Goal: Transaction & Acquisition: Download file/media

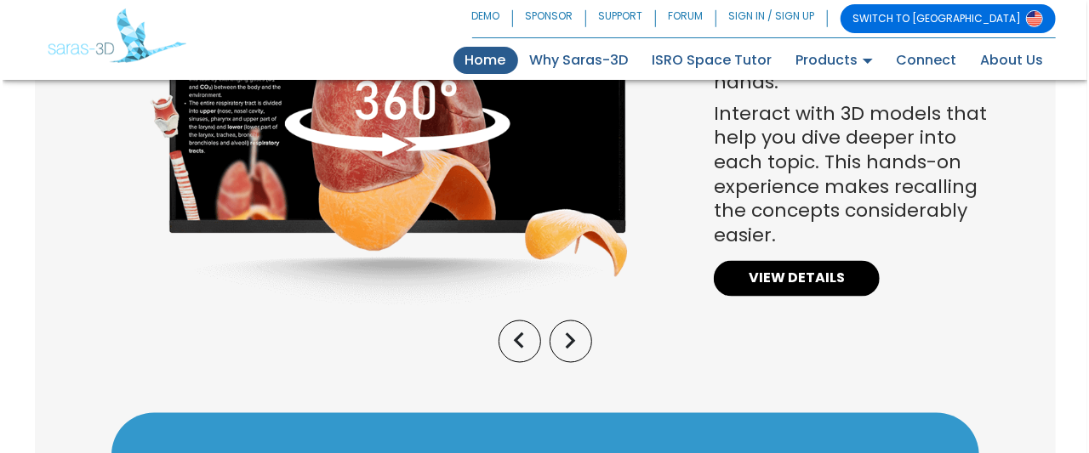
scroll to position [1442, 0]
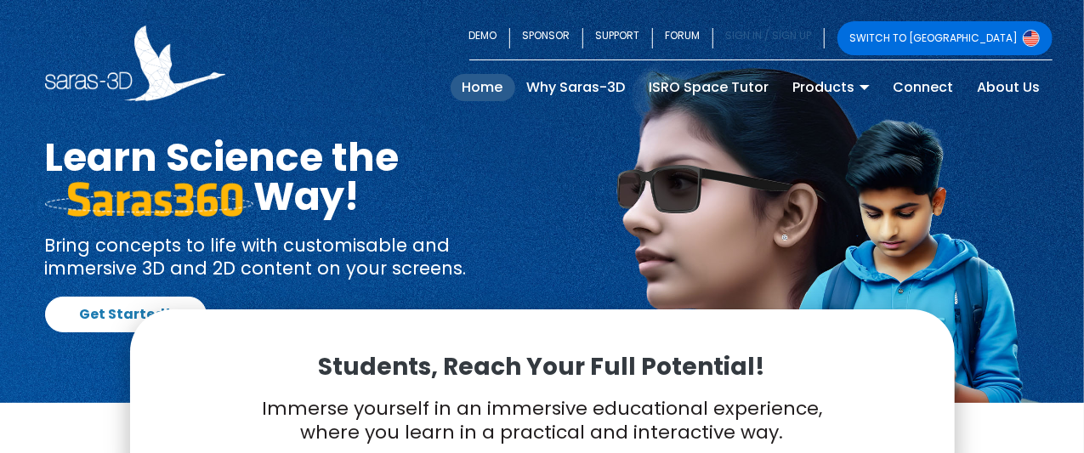
click at [825, 39] on link "SIGN IN / SIGN UP" at bounding box center [769, 38] width 111 height 34
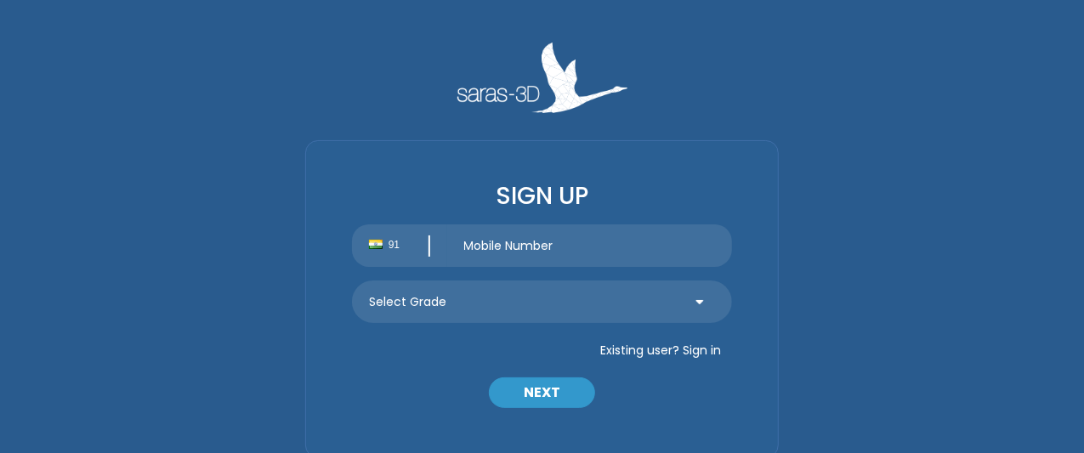
click at [518, 259] on input "text" at bounding box center [590, 246] width 286 height 43
type input "9275028660"
click at [602, 285] on select "Select Grade Grade 9 th Grade 10 th Grade 11 th Grade 12 th" at bounding box center [542, 302] width 381 height 43
select select "11"
click at [352, 281] on select "Select Grade Grade 9 th Grade 10 th Grade 11 th Grade 12 th" at bounding box center [542, 302] width 381 height 43
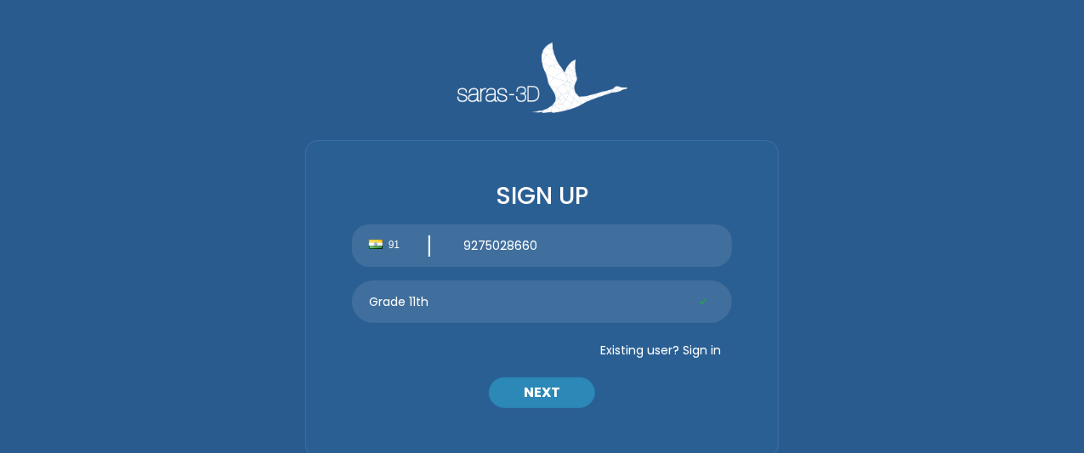
click at [547, 399] on button "NEXT" at bounding box center [542, 393] width 106 height 31
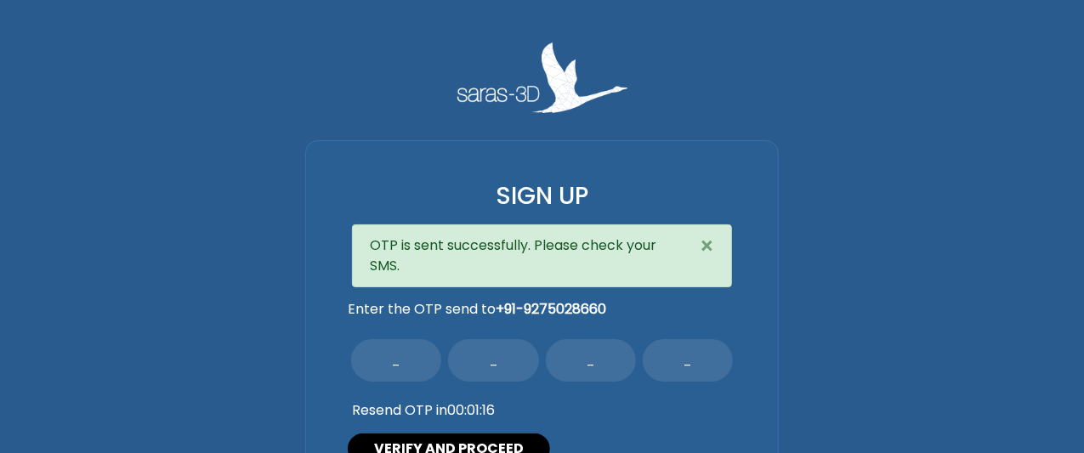
click at [410, 344] on input "text" at bounding box center [396, 360] width 90 height 43
type input "7"
type input "9"
type input "8"
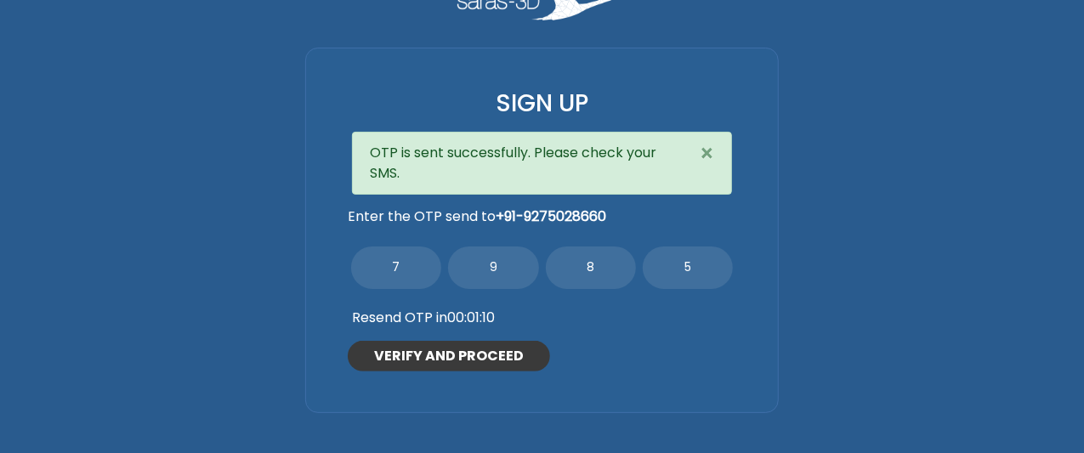
type input "5"
click at [413, 352] on button "VERIFY AND PROCEED" at bounding box center [449, 356] width 202 height 31
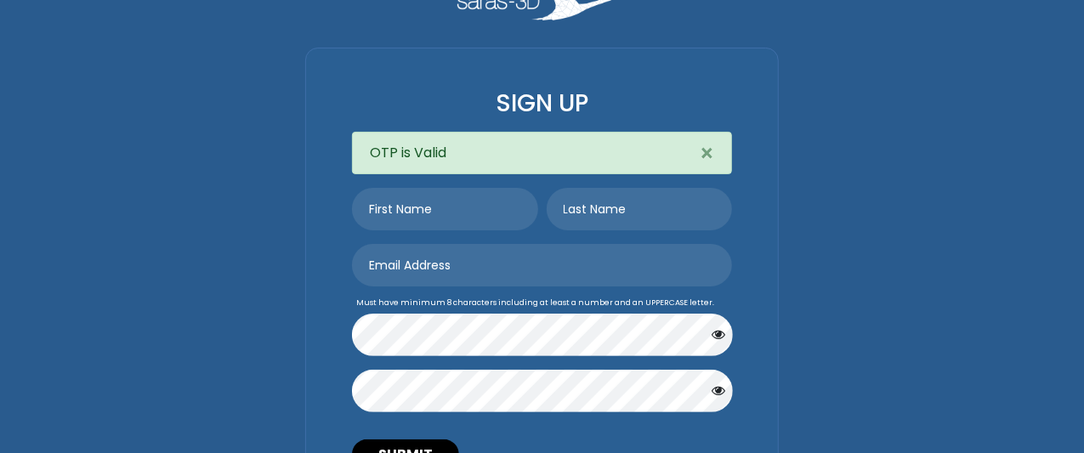
click at [434, 209] on input "text" at bounding box center [445, 209] width 186 height 43
type input "Zeel"
click at [583, 212] on input "text" at bounding box center [640, 209] width 186 height 43
type input "Parmar"
click at [569, 263] on input "email" at bounding box center [542, 265] width 381 height 43
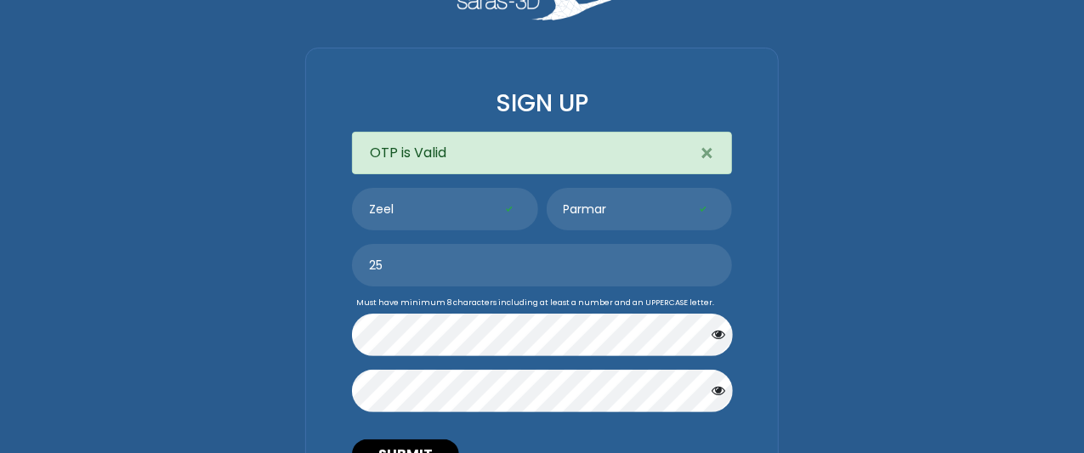
type input "2"
type input "zeeldp6231@gmail.com"
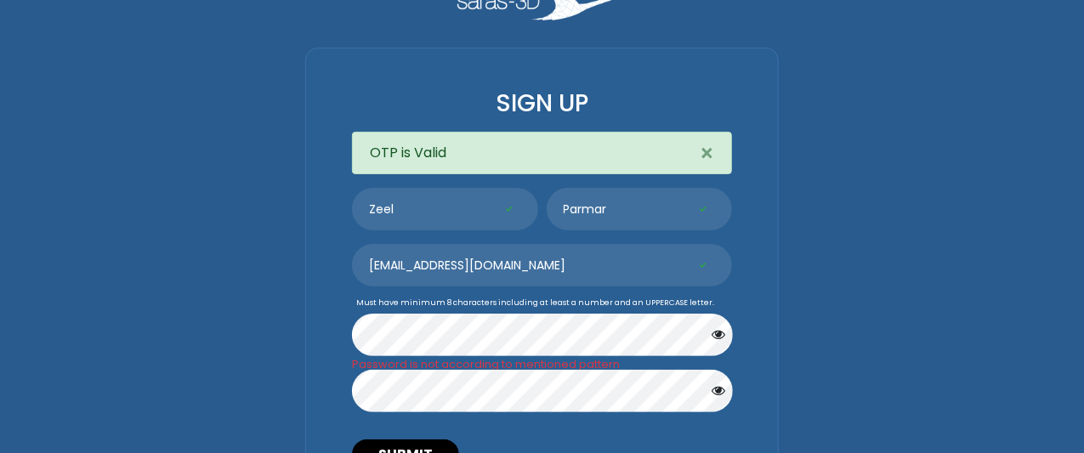
click at [711, 334] on button "button" at bounding box center [719, 335] width 36 height 32
click at [720, 395] on icon "button" at bounding box center [719, 391] width 14 height 14
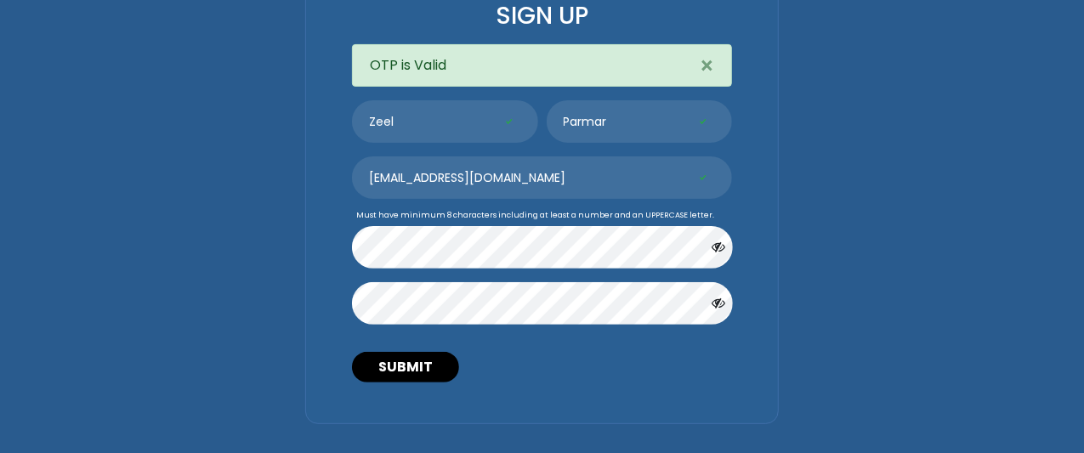
scroll to position [179, 0]
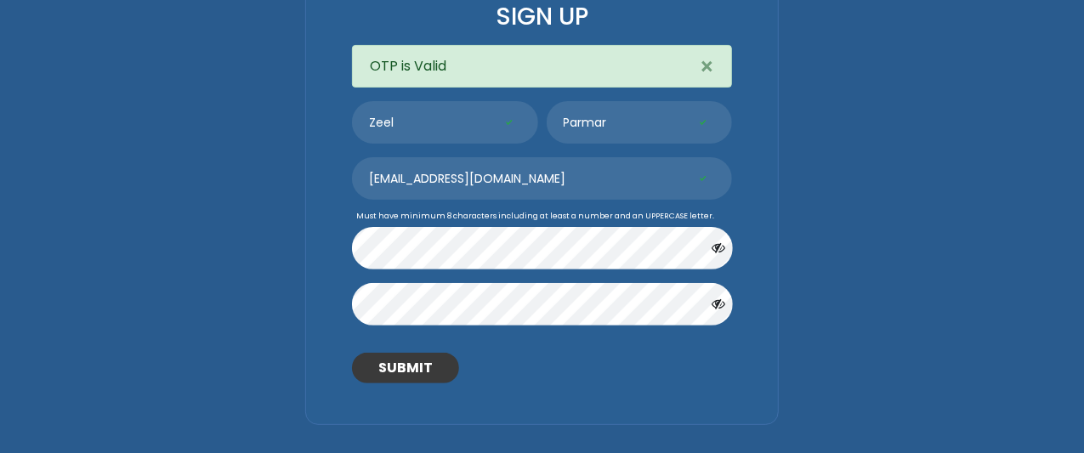
click at [422, 361] on button "SUBMIT" at bounding box center [405, 368] width 107 height 31
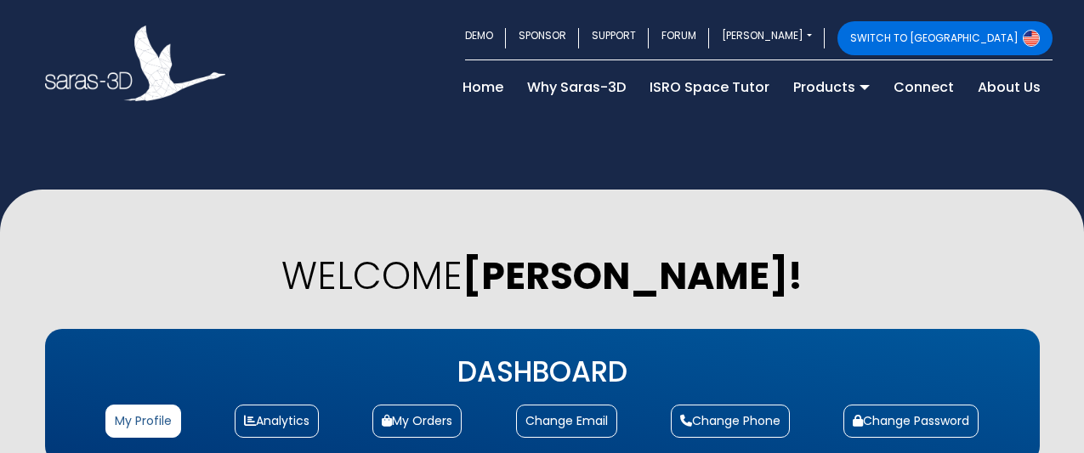
select select "11"
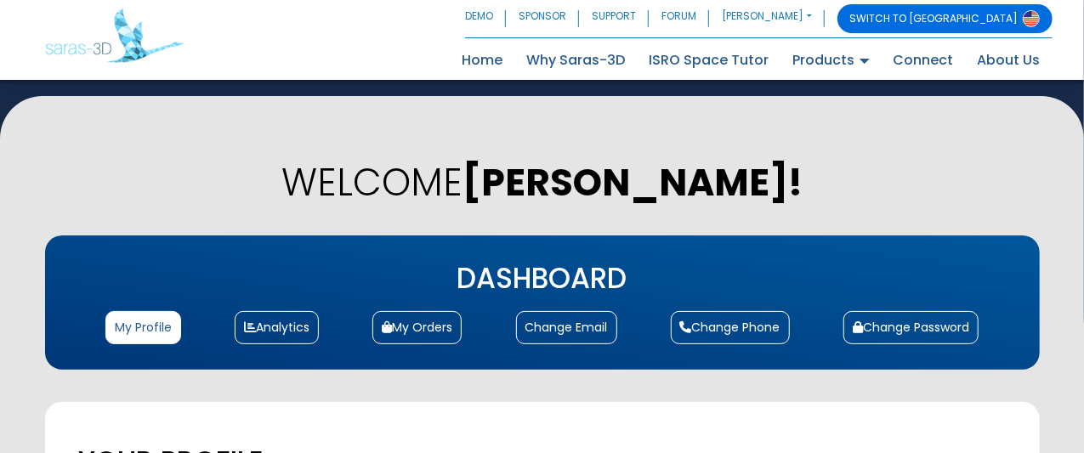
scroll to position [78, 0]
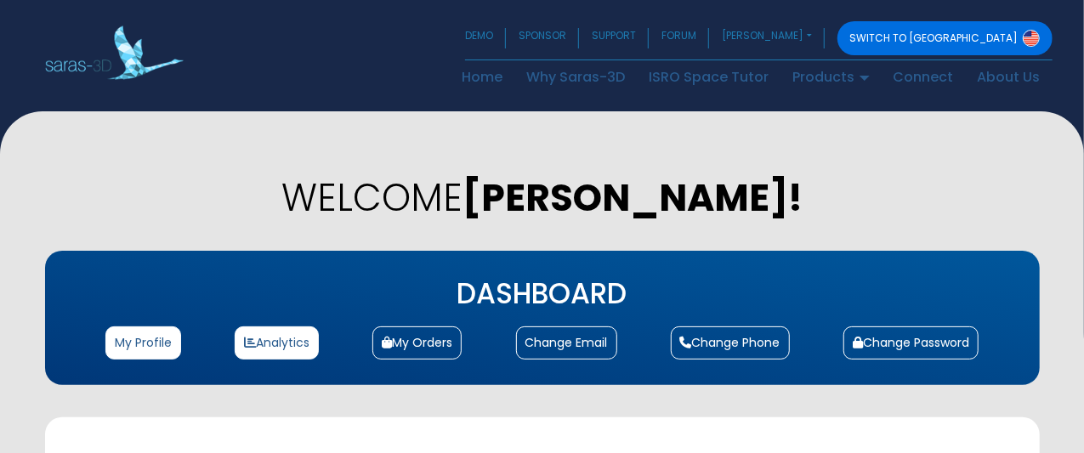
click at [276, 327] on link "Analytics" at bounding box center [277, 343] width 84 height 33
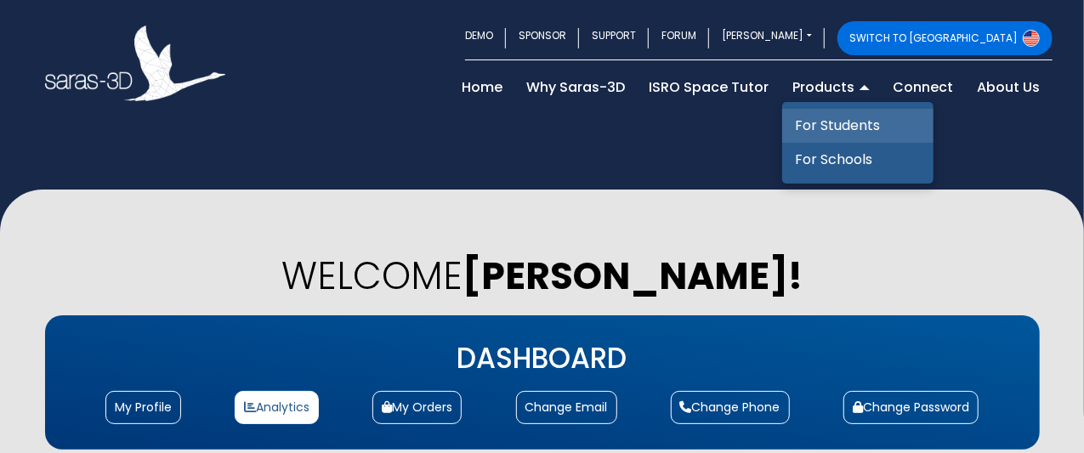
click at [832, 119] on link "For Students" at bounding box center [857, 126] width 151 height 34
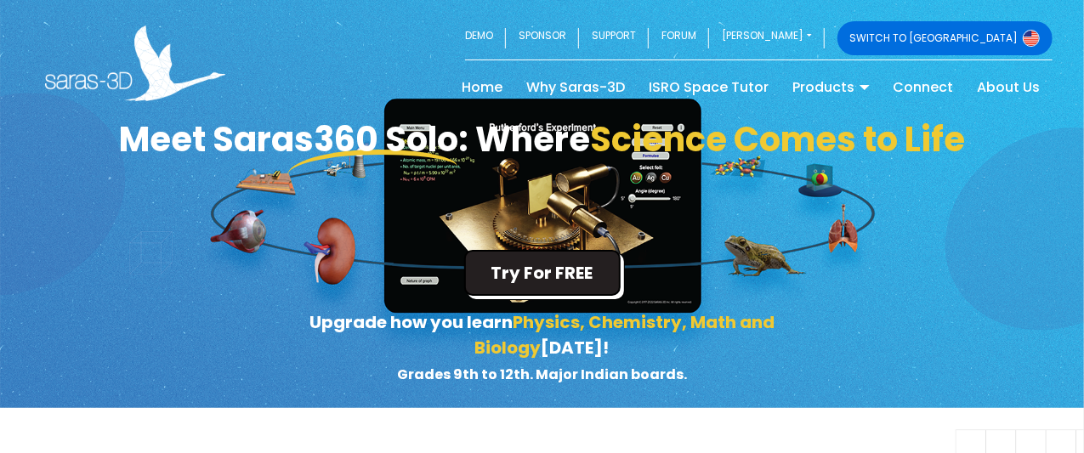
click at [558, 278] on button "Try For FREE" at bounding box center [542, 273] width 156 height 46
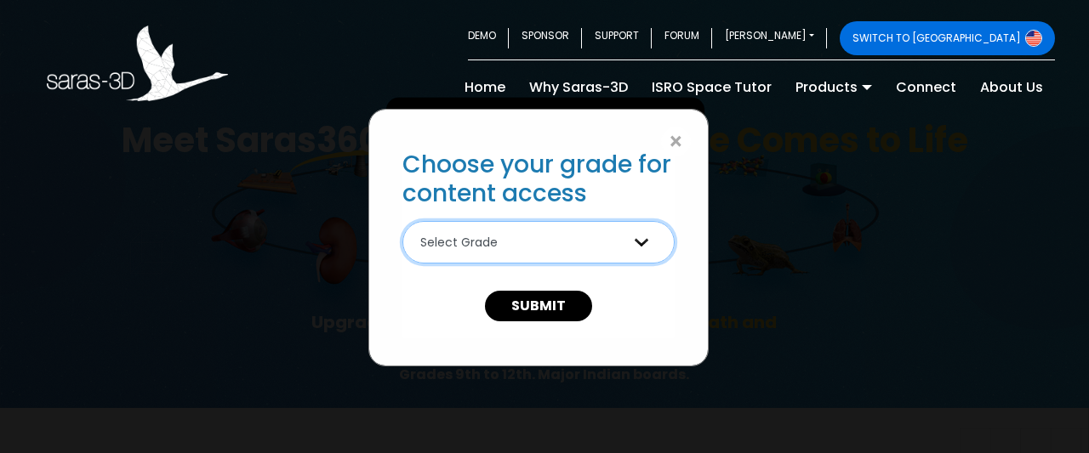
click at [641, 252] on select "Select Grade 9th Grade 10th Grade 11th Grade 12th Grade" at bounding box center [538, 242] width 272 height 43
select select "11"
click at [402, 221] on select "Select Grade 9th Grade 10th Grade 11th Grade 12th Grade" at bounding box center [538, 242] width 272 height 43
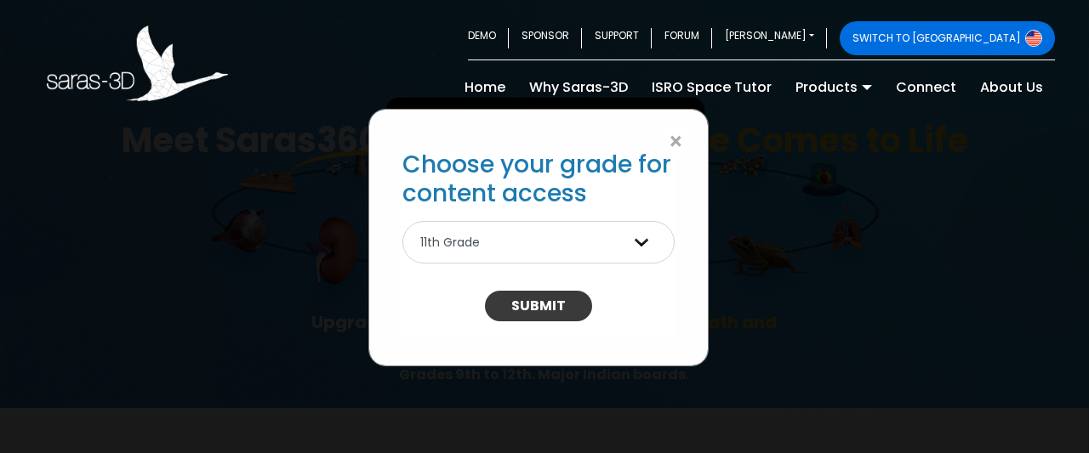
click at [510, 321] on button "SUBMIT" at bounding box center [538, 306] width 107 height 31
click at [703, 395] on div "× Choose your grade for content access Select Grade 9th Grade 10th Grade 11th G…" at bounding box center [544, 226] width 1089 height 453
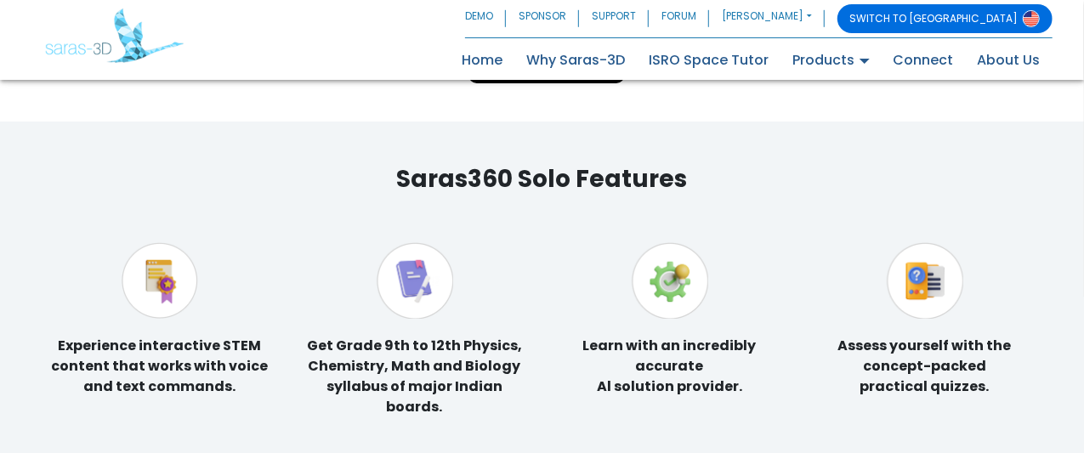
scroll to position [3162, 0]
click at [434, 284] on img at bounding box center [415, 280] width 77 height 77
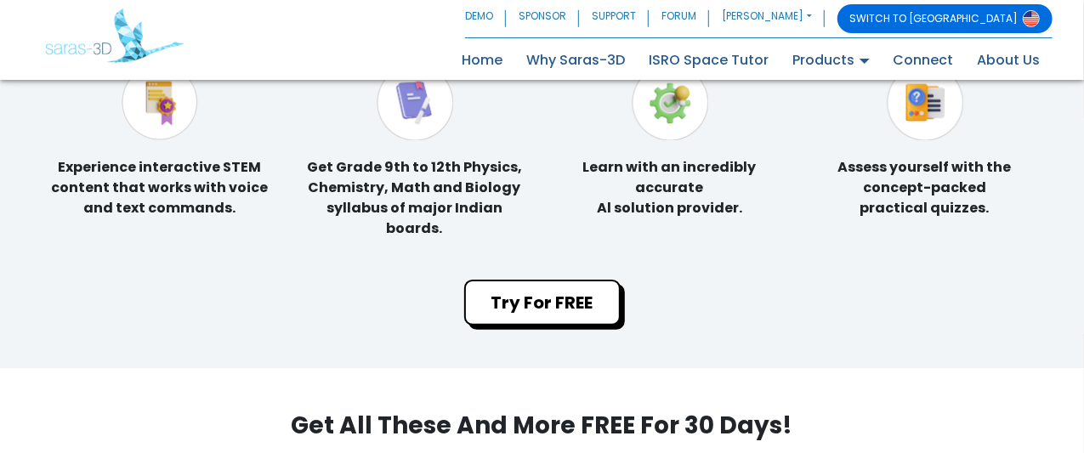
scroll to position [3339, 0]
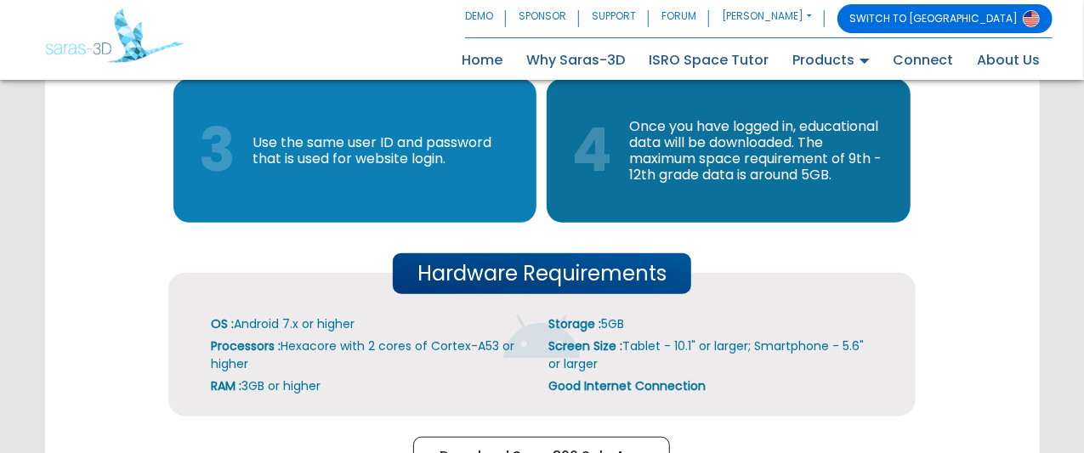
scroll to position [769, 0]
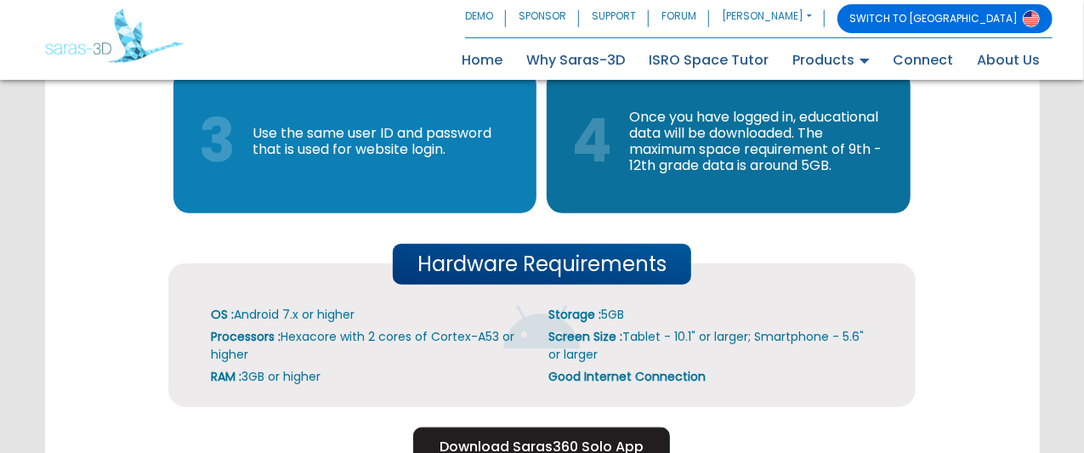
click at [498, 428] on button "Download Saras360 Solo App" at bounding box center [541, 447] width 257 height 39
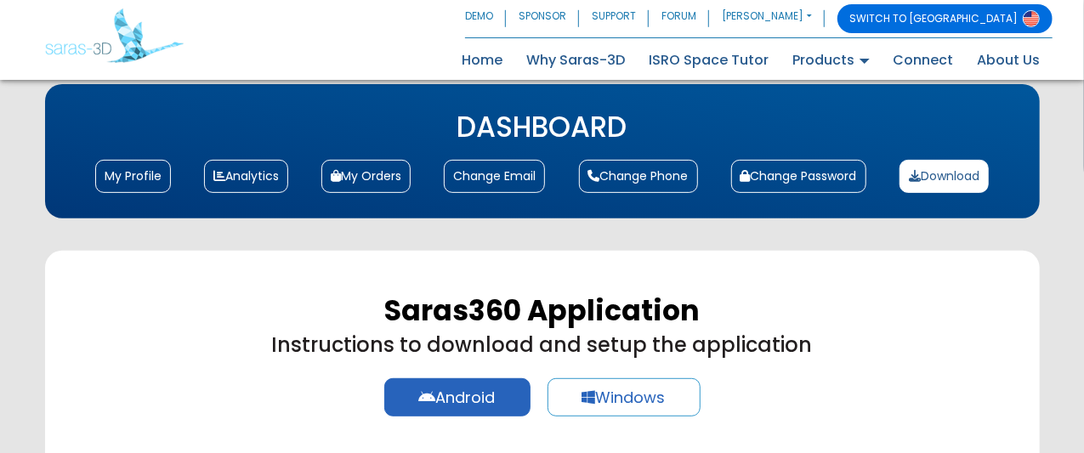
scroll to position [240, 0]
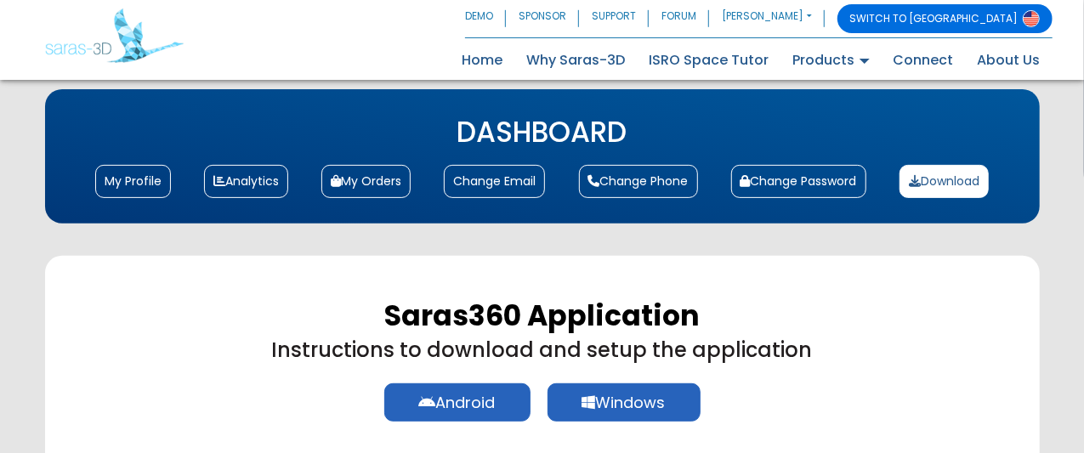
click at [591, 384] on link "Windows" at bounding box center [624, 403] width 153 height 38
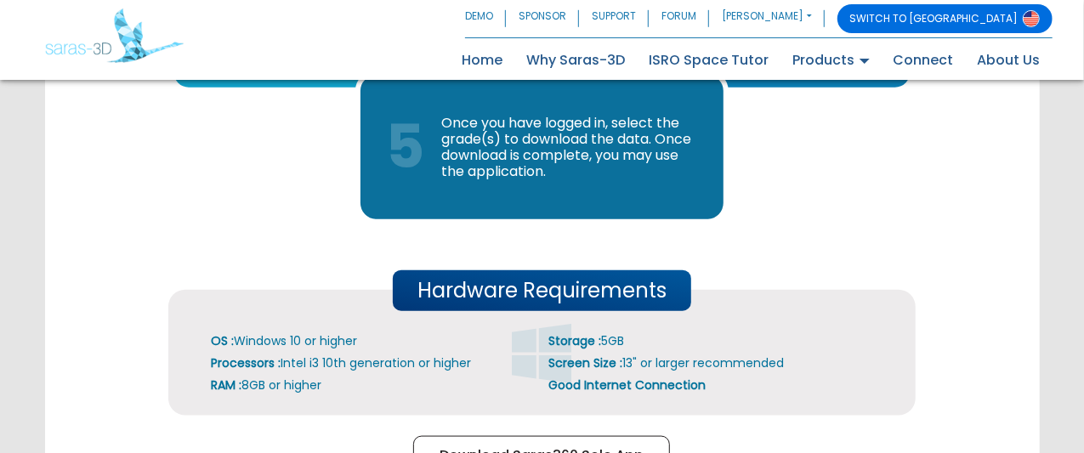
scroll to position [899, 0]
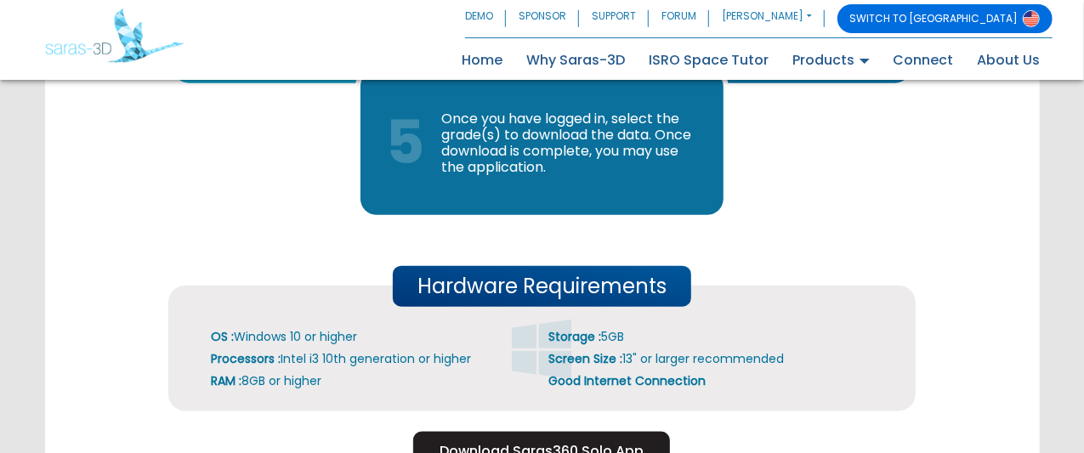
click at [585, 432] on button "Download Saras360 Solo App" at bounding box center [541, 451] width 257 height 39
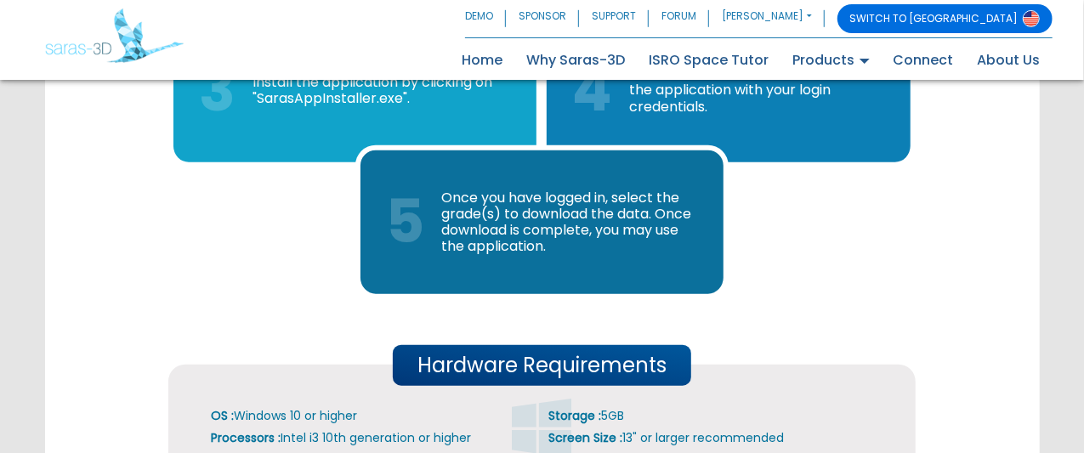
scroll to position [845, 0]
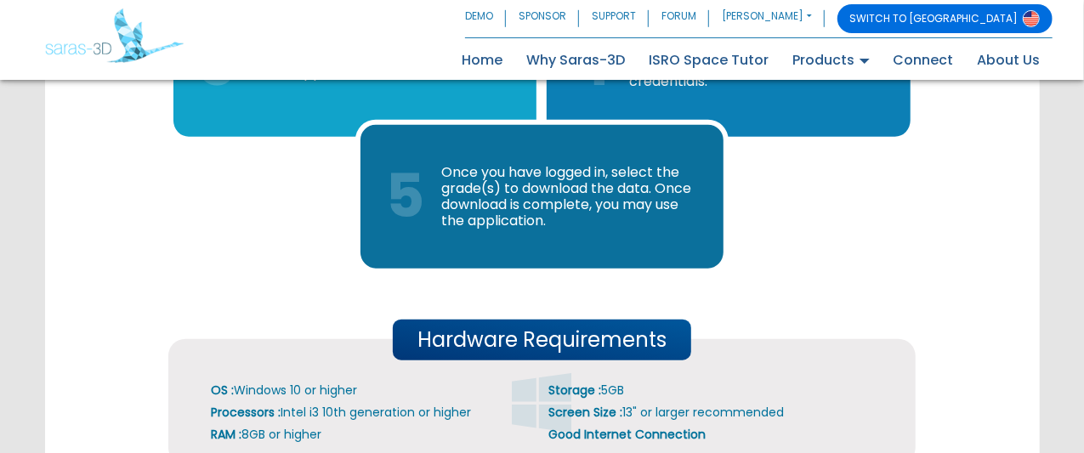
click at [913, 142] on div "1 Click on the download button to download Saras3D_Release_production-xxxxx-yyy…" at bounding box center [541, 201] width 747 height 647
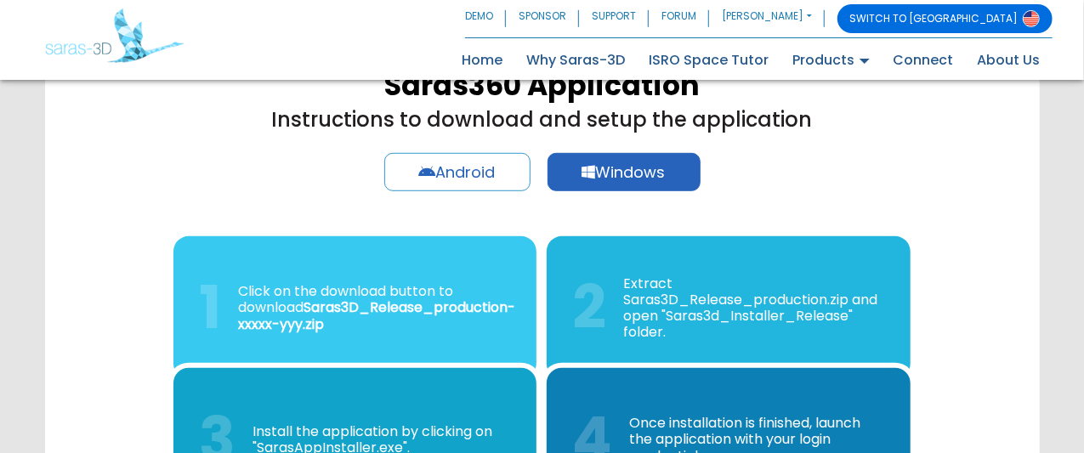
scroll to position [469, 0]
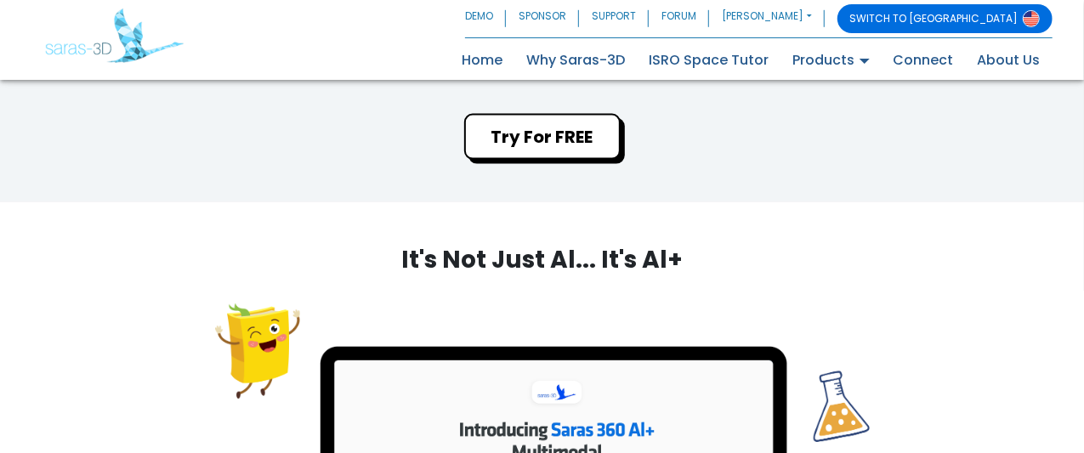
scroll to position [1430, 0]
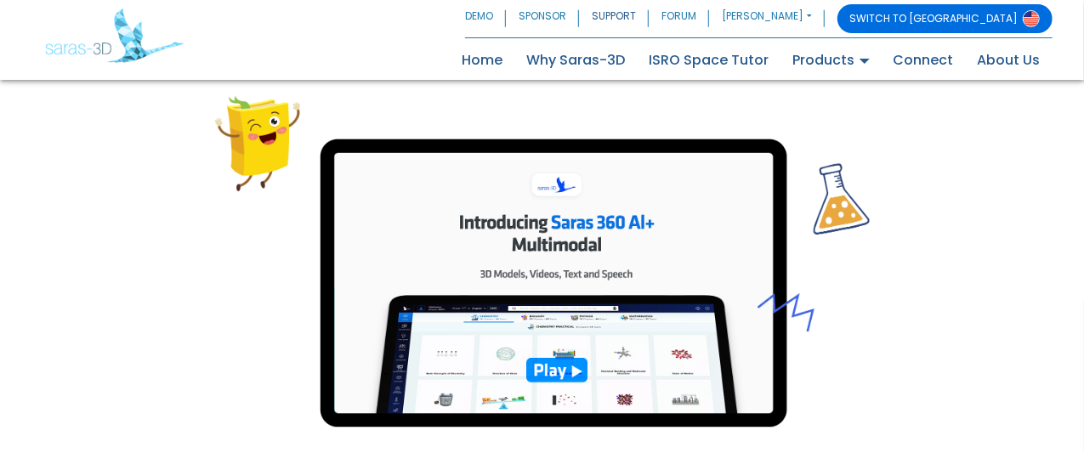
click at [649, 17] on link "SUPPORT" at bounding box center [614, 18] width 70 height 29
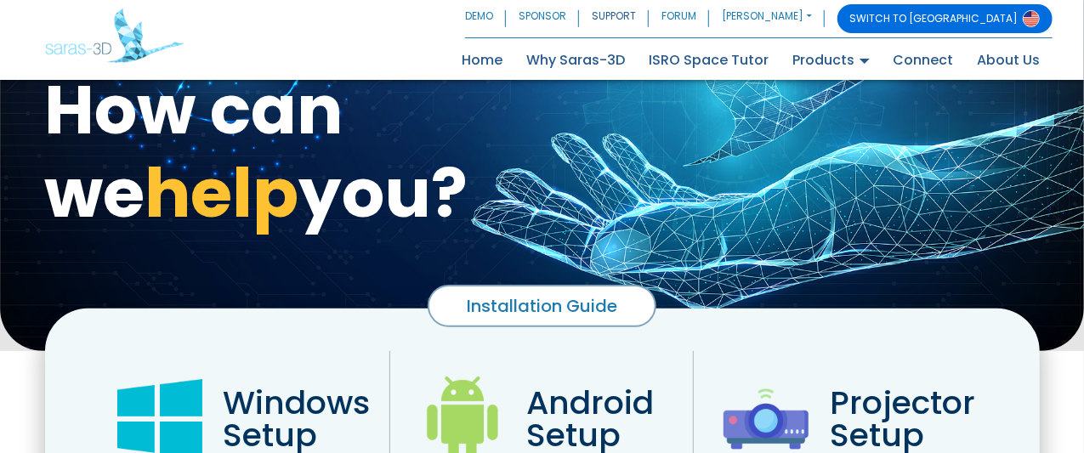
scroll to position [105, 0]
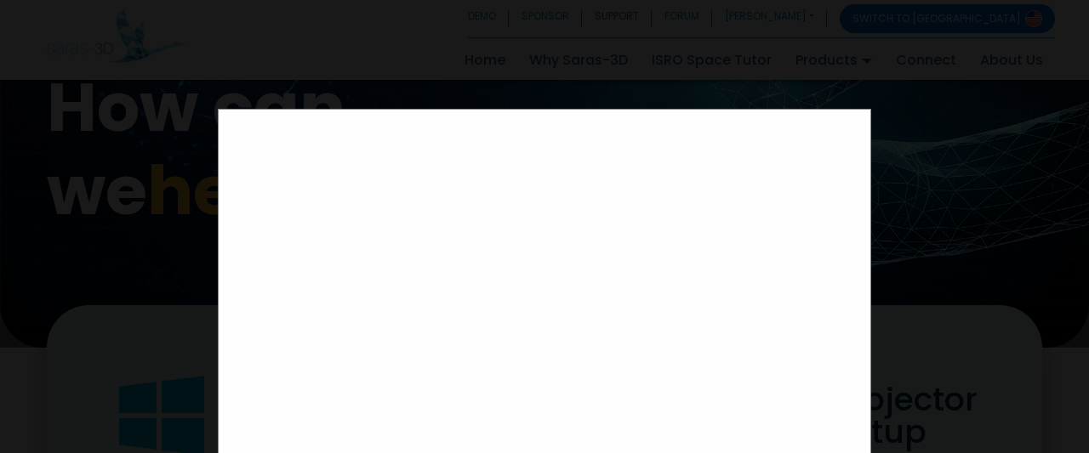
scroll to position [43, 0]
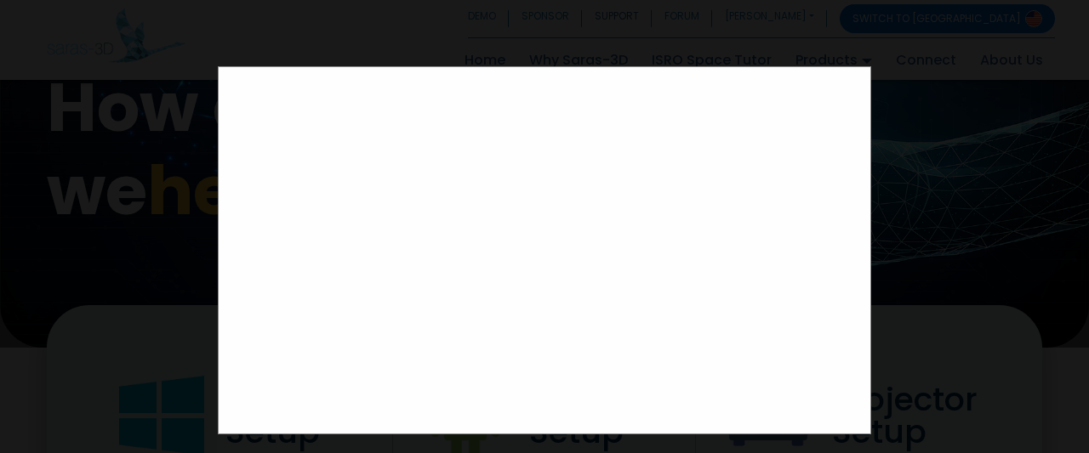
click at [1050, 111] on div at bounding box center [544, 226] width 1089 height 453
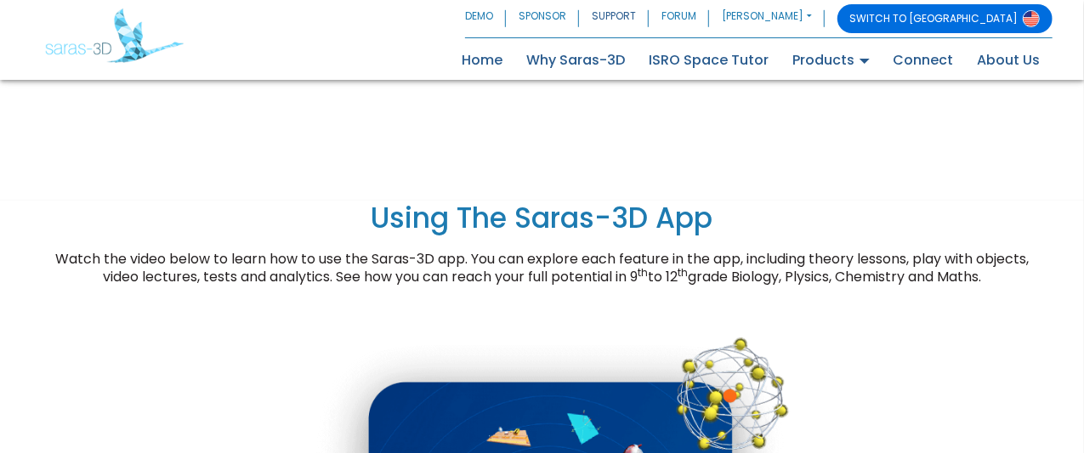
scroll to position [0, 0]
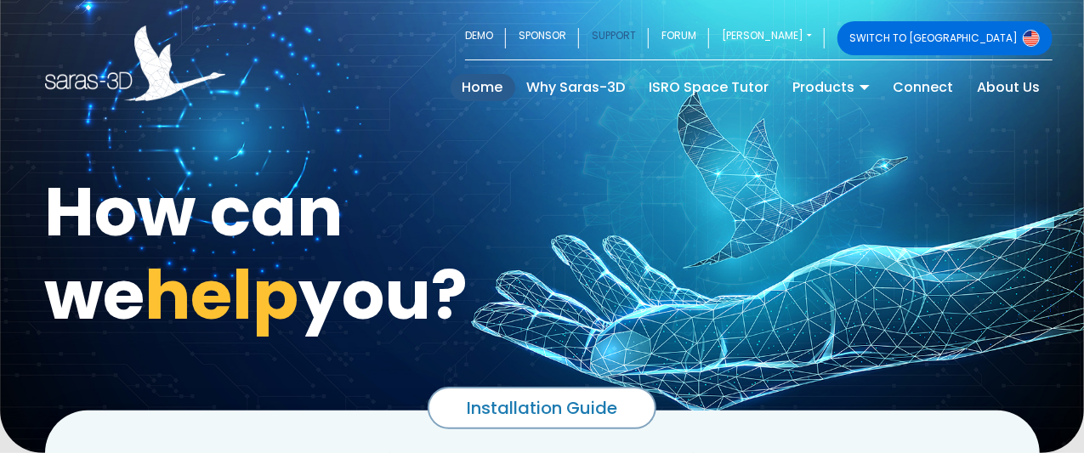
click at [494, 86] on link "Home (current)" at bounding box center [483, 87] width 65 height 27
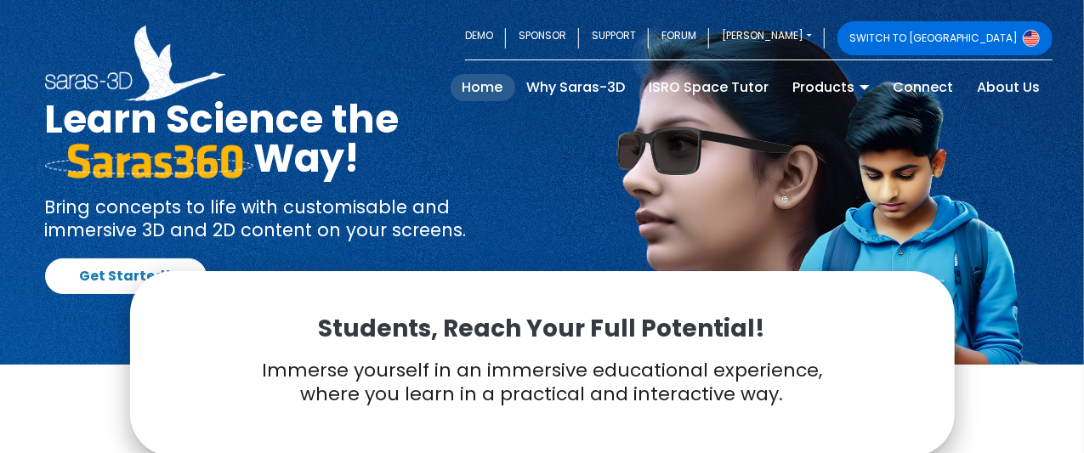
scroll to position [41, 0]
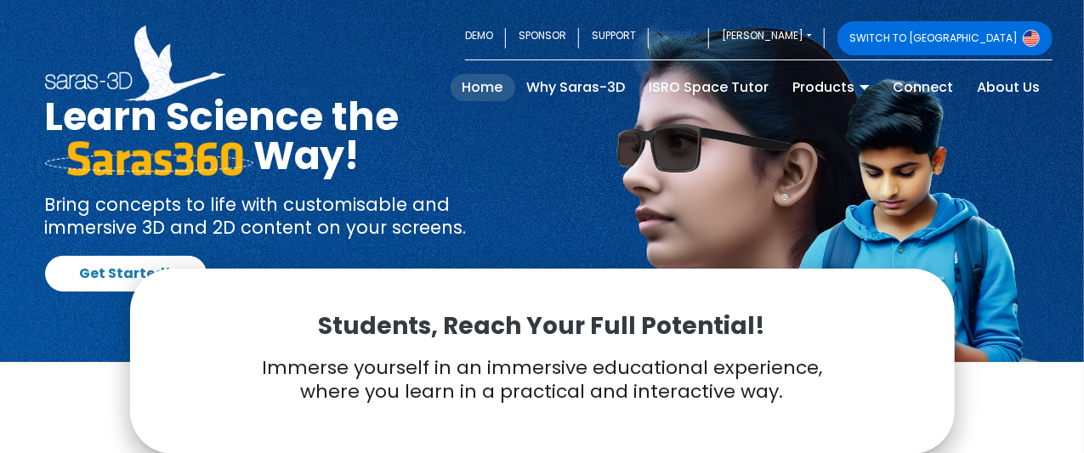
click at [709, 42] on link "FORUM" at bounding box center [679, 38] width 60 height 34
click at [649, 38] on link "SUPPORT" at bounding box center [614, 38] width 70 height 34
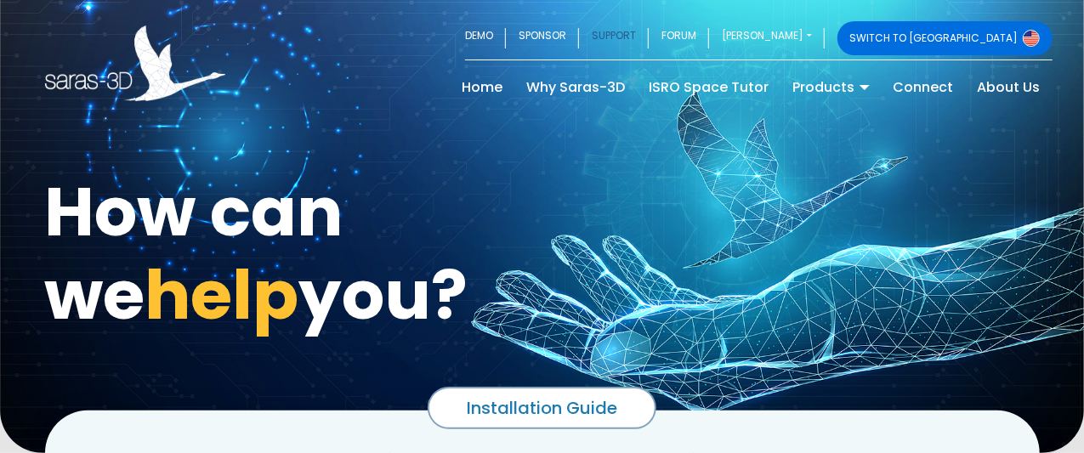
click at [535, 217] on div "How can we help you?" at bounding box center [287, 257] width 510 height 167
click at [541, 387] on div "Installation Guide" at bounding box center [542, 408] width 229 height 43
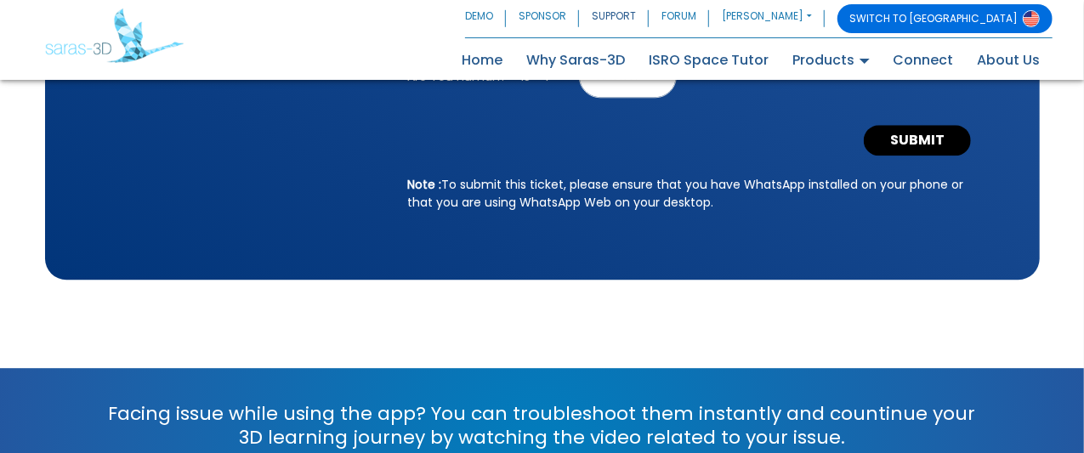
scroll to position [2387, 0]
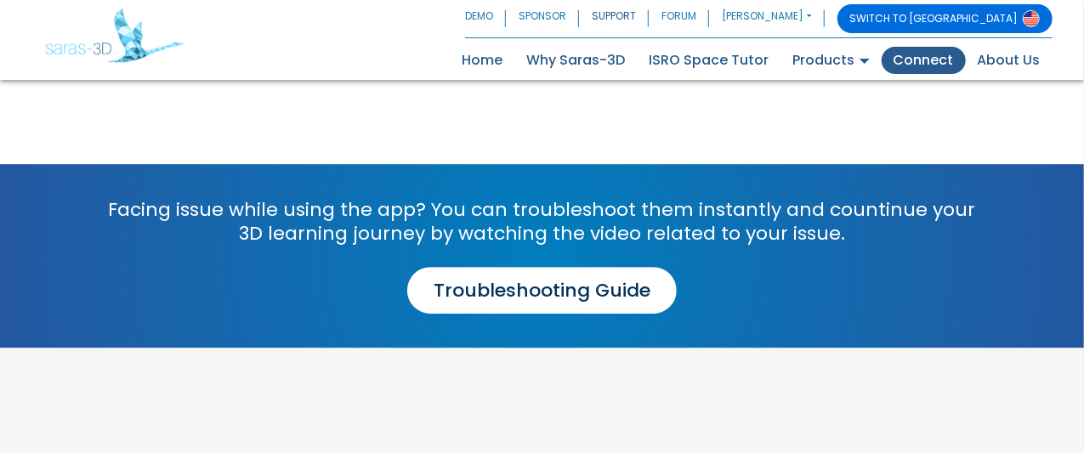
click at [908, 68] on link "Connect" at bounding box center [924, 60] width 84 height 27
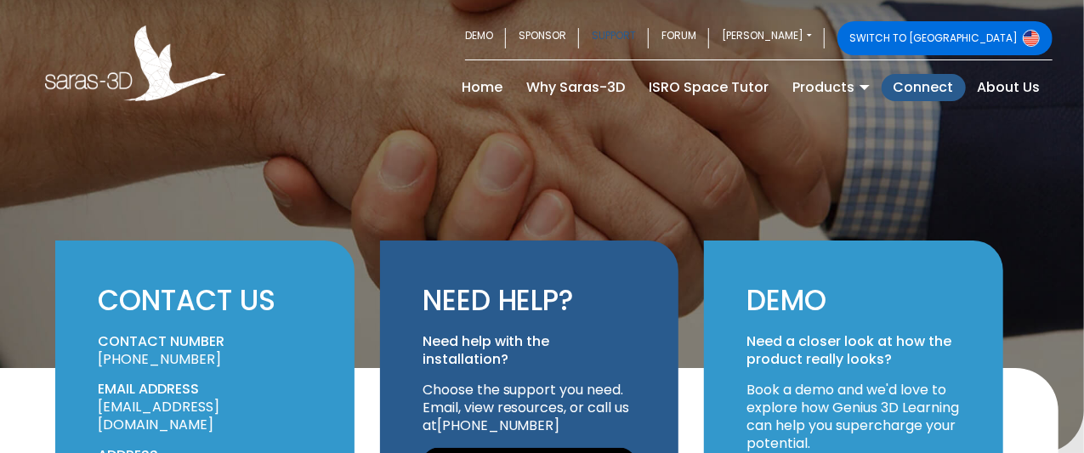
click at [649, 40] on link "SUPPORT" at bounding box center [614, 38] width 70 height 34
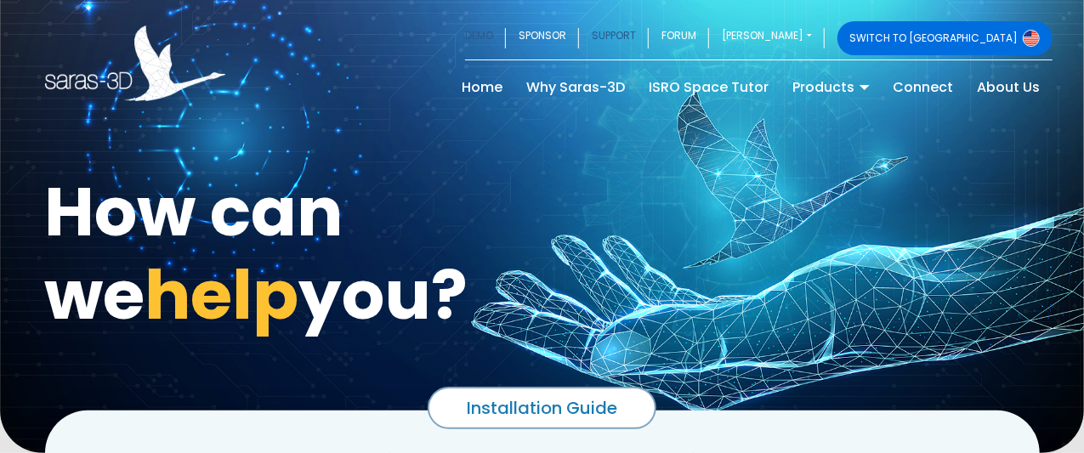
click at [506, 47] on link "DEMO" at bounding box center [485, 38] width 41 height 34
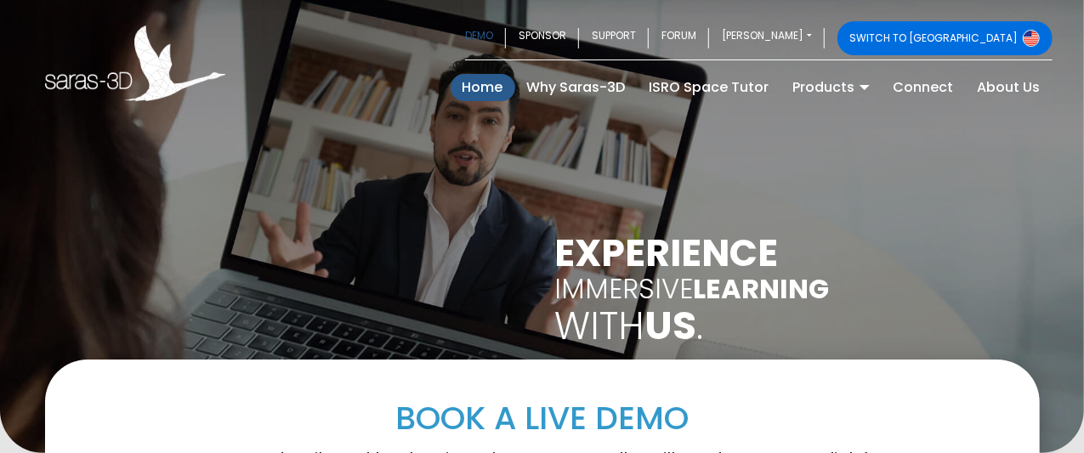
click at [479, 84] on link "Home (current)" at bounding box center [483, 87] width 65 height 27
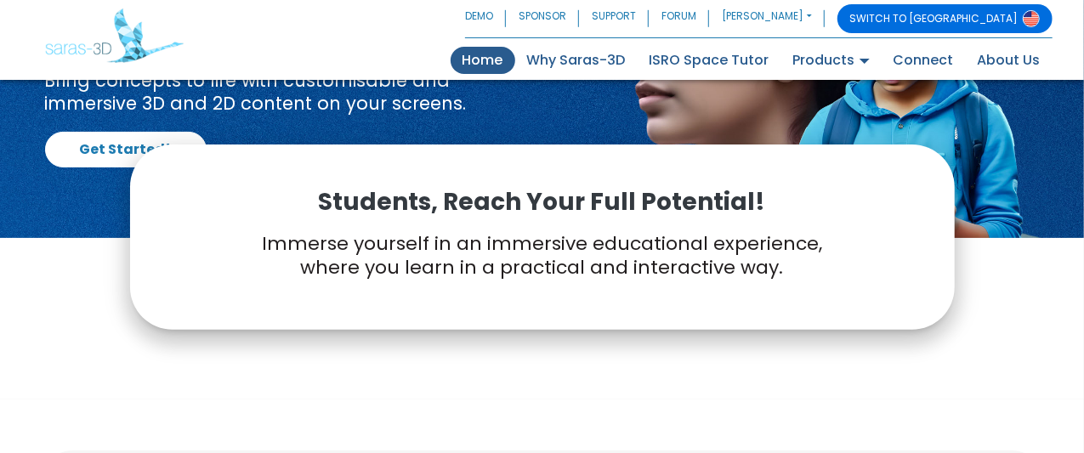
scroll to position [167, 0]
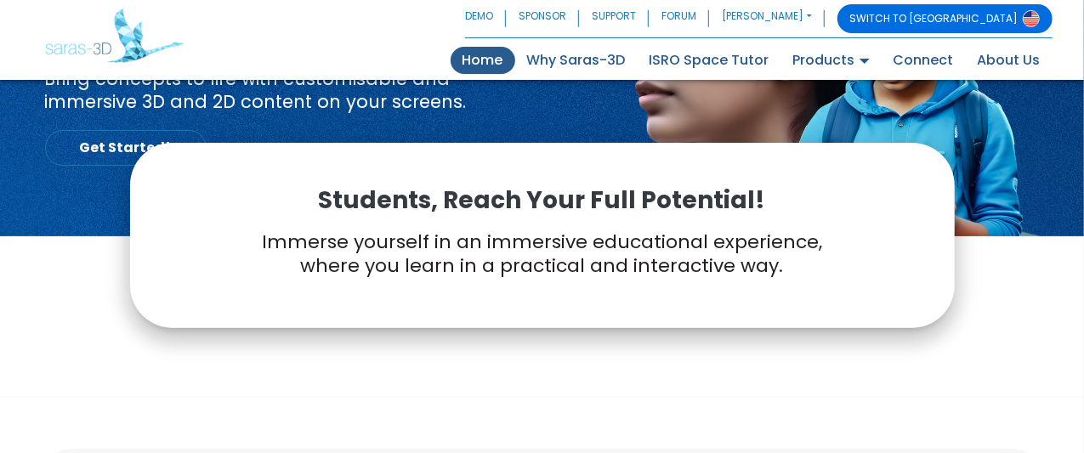
click at [137, 131] on link "Get Started!" at bounding box center [126, 148] width 162 height 36
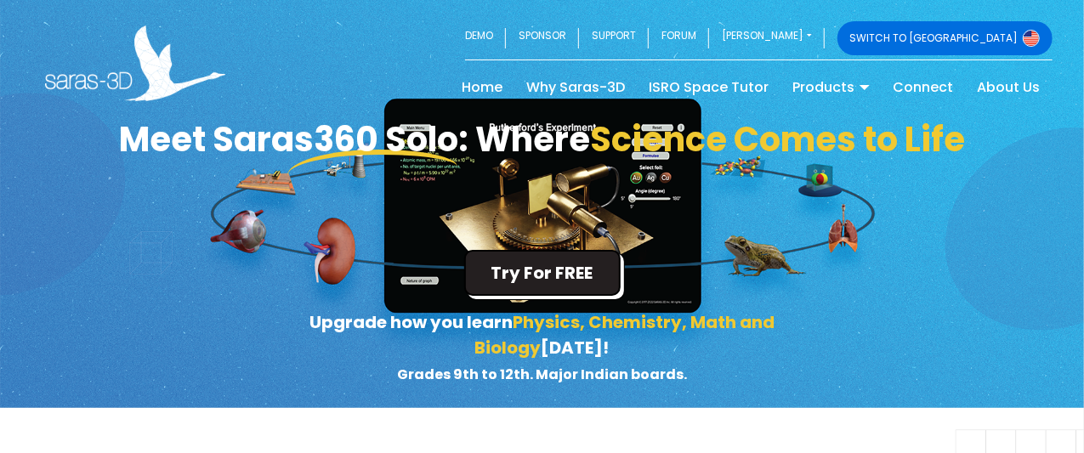
click at [542, 284] on button "Try For FREE" at bounding box center [542, 273] width 156 height 46
